Goal: Information Seeking & Learning: Find specific fact

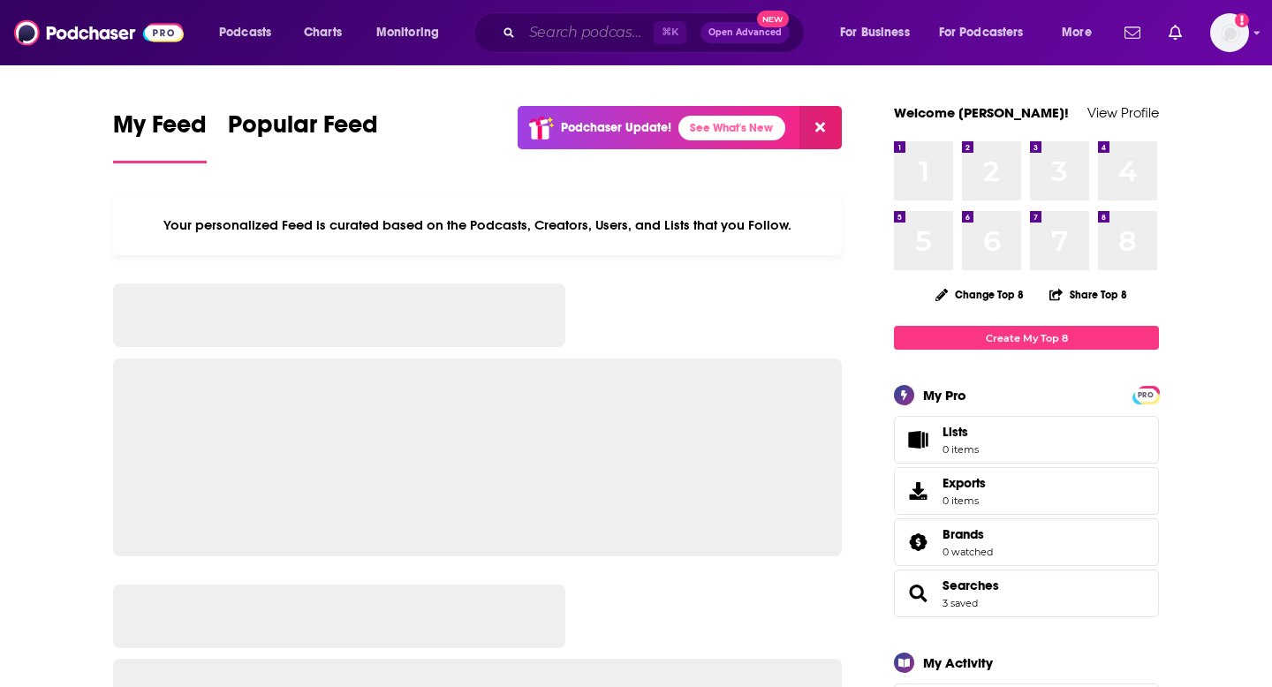
click at [572, 38] on input "Search podcasts, credits, & more..." at bounding box center [588, 33] width 132 height 28
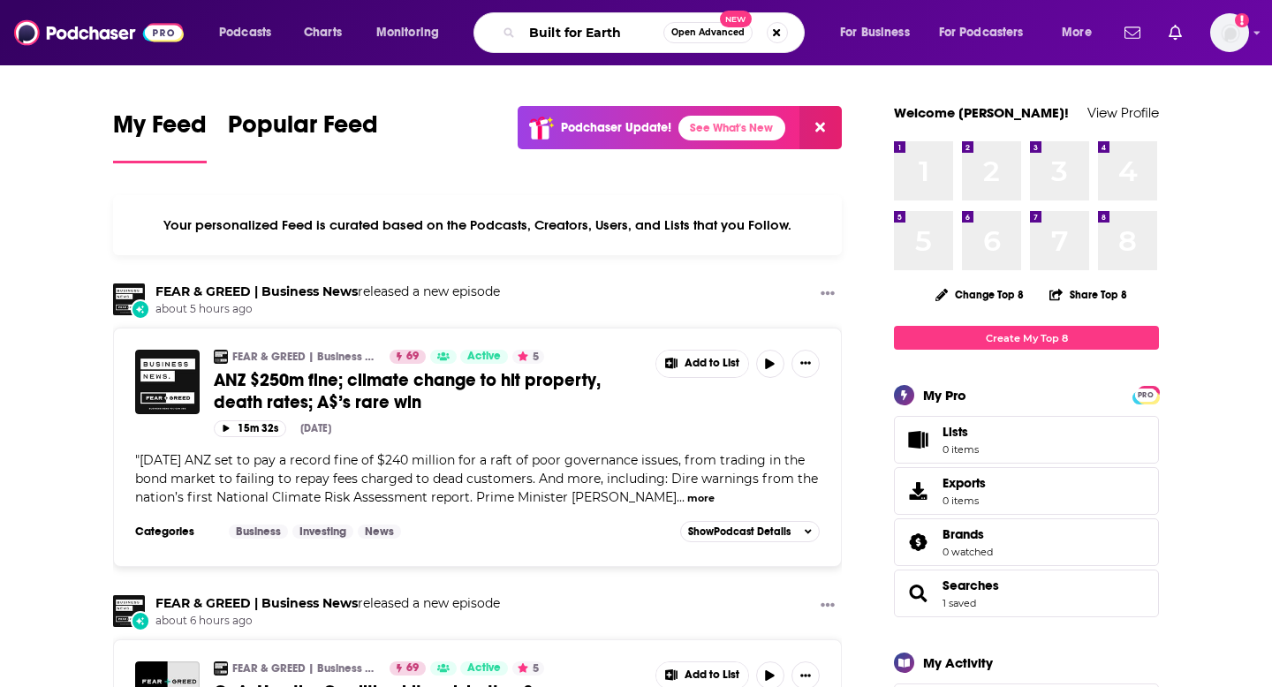
type input "Built for Earth"
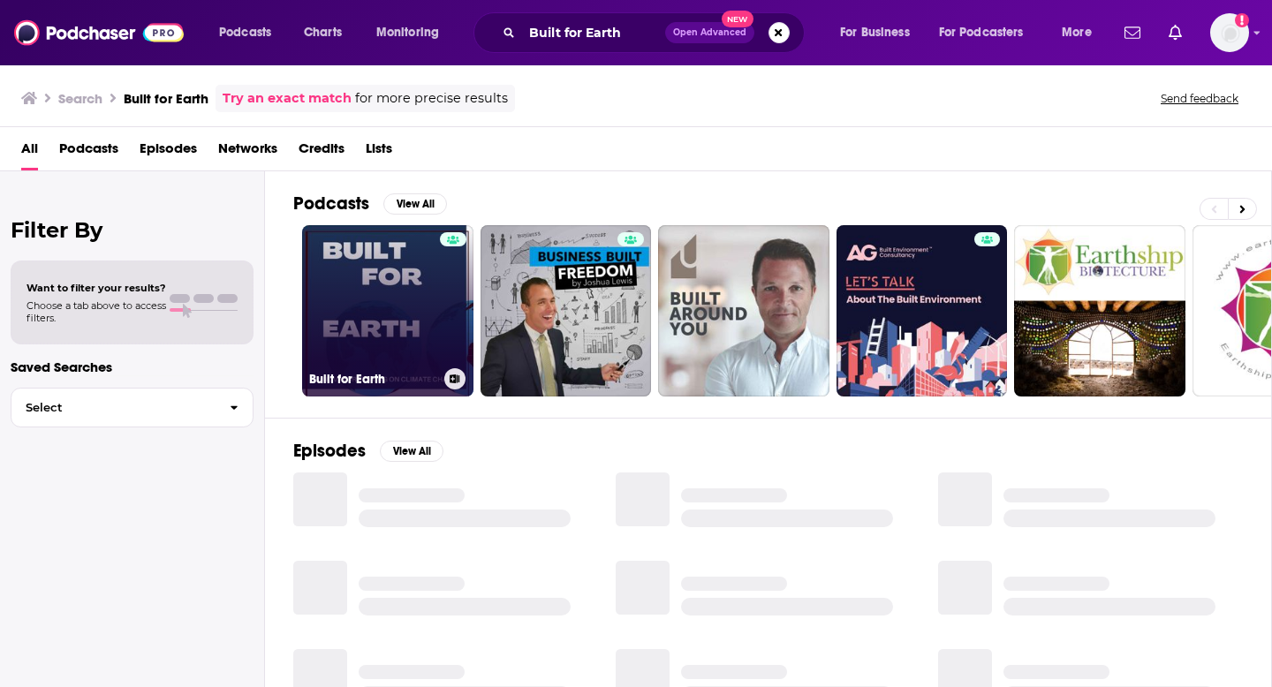
click at [389, 338] on link "Built for Earth" at bounding box center [387, 310] width 171 height 171
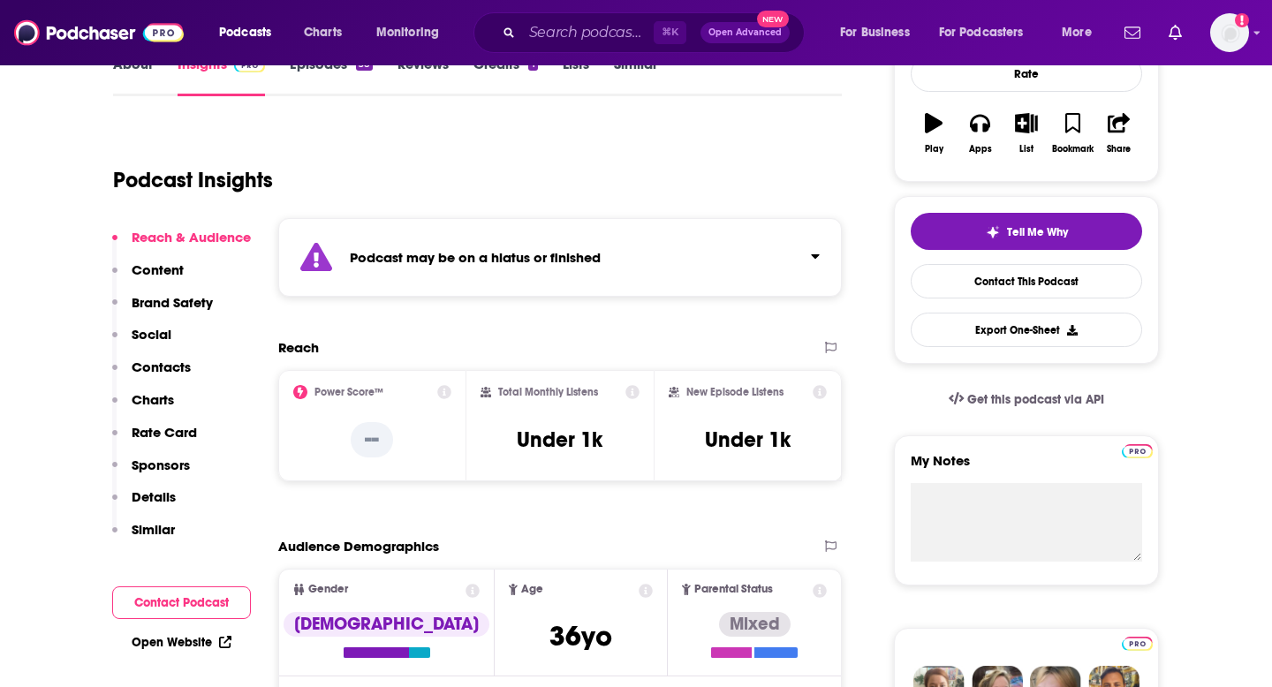
click at [179, 370] on p "Contacts" at bounding box center [161, 367] width 59 height 17
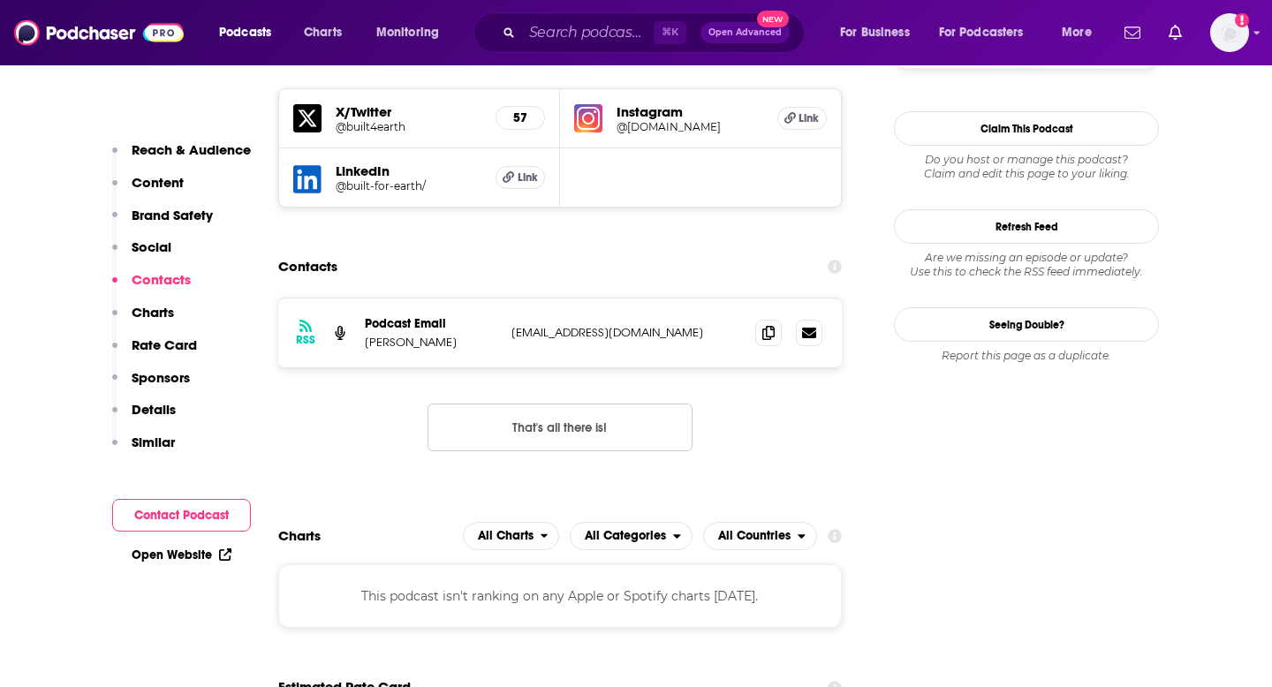
scroll to position [1555, 0]
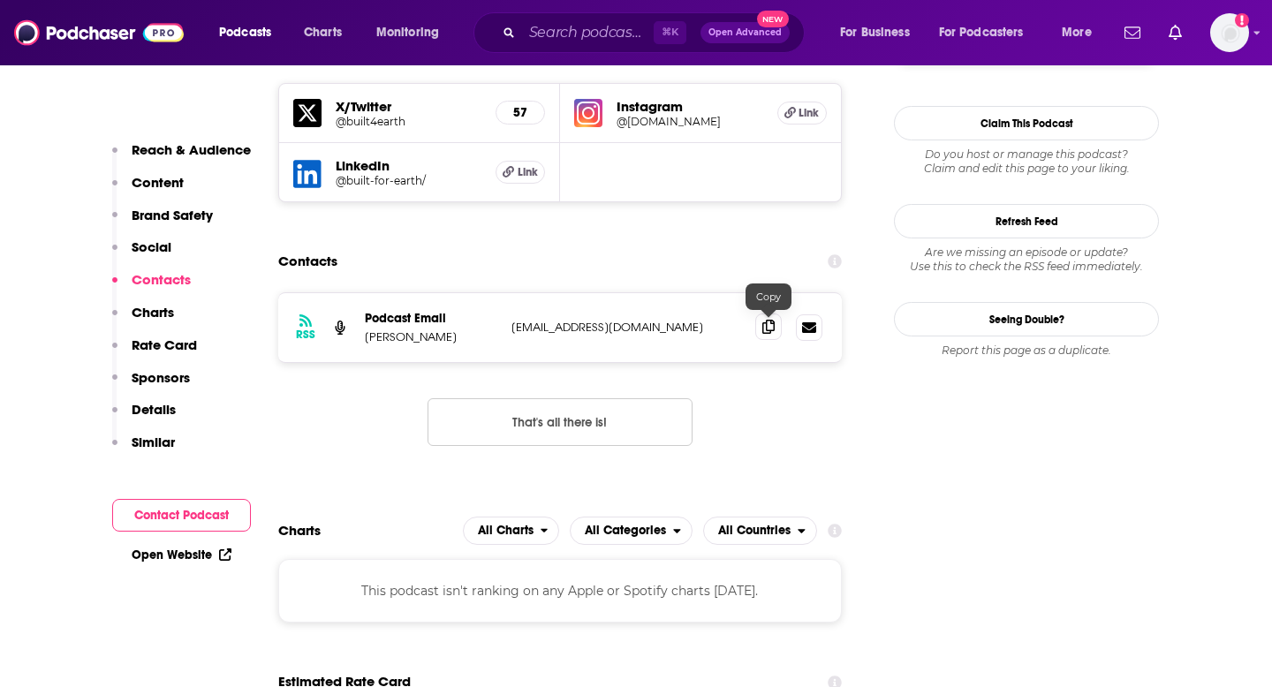
click at [771, 329] on icon at bounding box center [768, 327] width 12 height 14
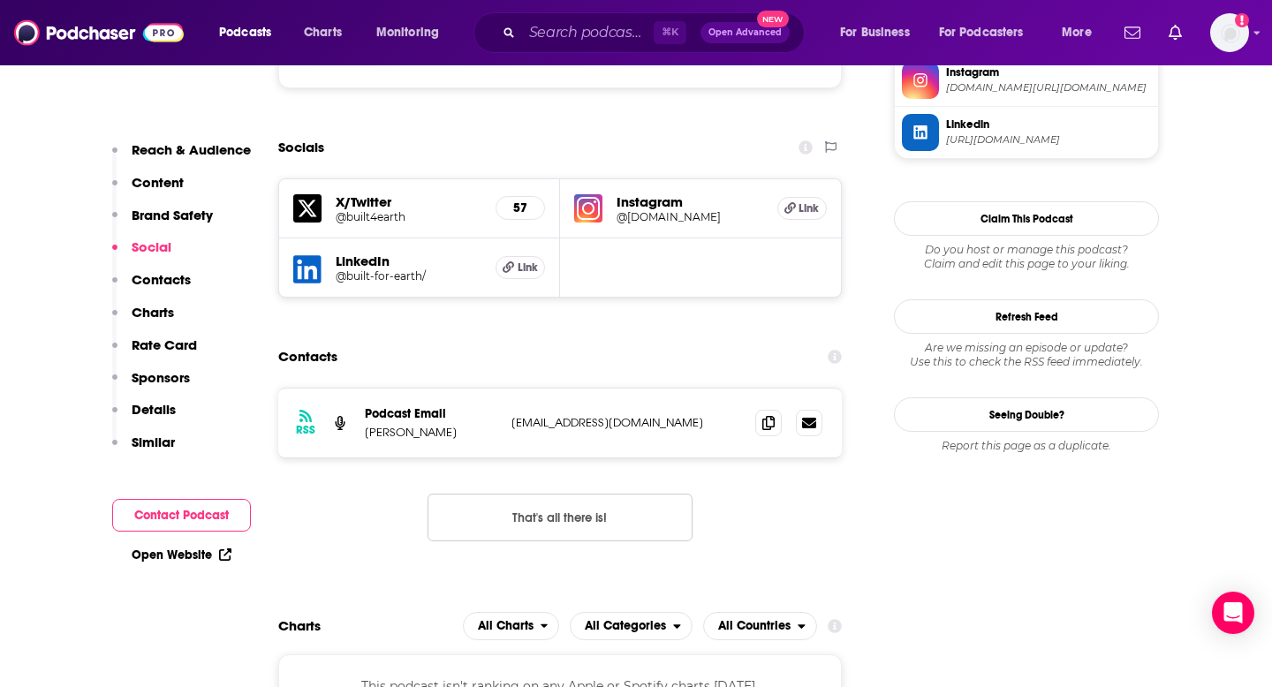
scroll to position [1499, 0]
